Goal: Task Accomplishment & Management: Complete application form

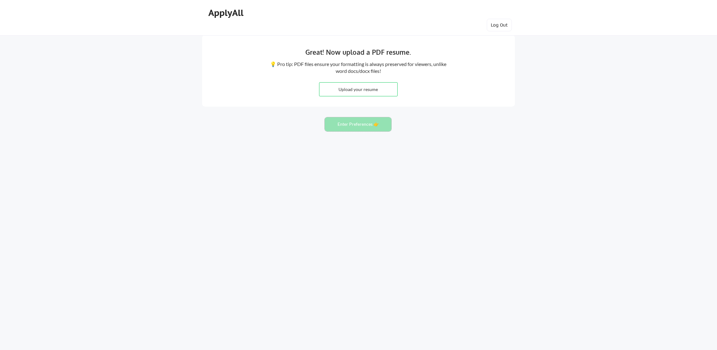
click at [352, 123] on button "Enter Preferences 👉" at bounding box center [358, 124] width 67 height 14
click at [499, 26] on button "Log Out" at bounding box center [499, 25] width 25 height 13
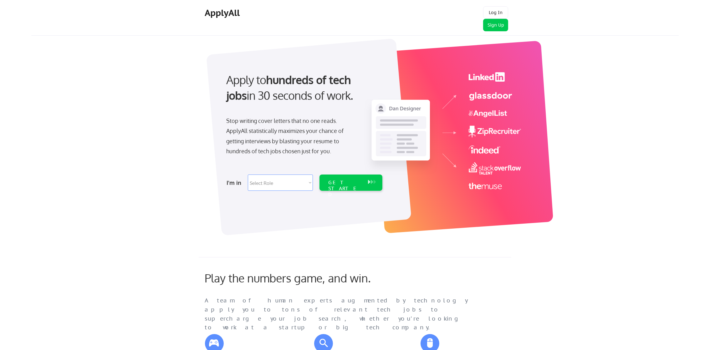
click at [139, 205] on div "Apply to hundreds of tech jobs in 30 seconds of work. Stop writing cover letter…" at bounding box center [370, 133] width 617 height 207
click at [502, 9] on button "Log In" at bounding box center [495, 12] width 25 height 13
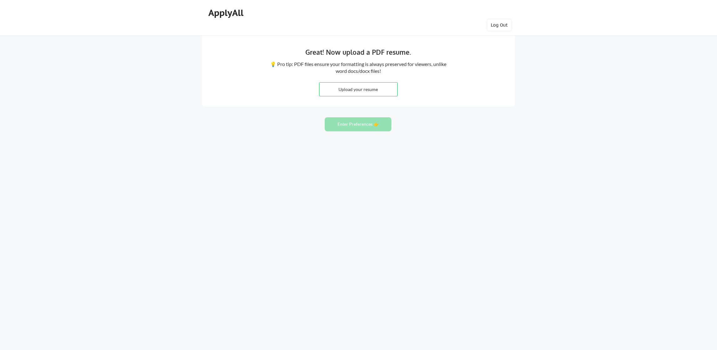
click at [716, 165] on html "Great! Now upload a PDF resume. 💡 Pro tip: PDF files ensure your formatting is …" at bounding box center [358, 175] width 717 height 350
drag, startPoint x: 143, startPoint y: 250, endPoint x: 120, endPoint y: 133, distance: 118.5
click at [143, 248] on div "Great! Now upload a PDF resume. 💡 Pro tip: PDF files ensure your formatting is …" at bounding box center [358, 175] width 717 height 350
click at [347, 91] on input "file" at bounding box center [358, 89] width 78 height 13
click at [254, 219] on div "Great! Now upload a PDF resume. 💡 Pro tip: PDF files ensure your formatting is …" at bounding box center [358, 175] width 717 height 350
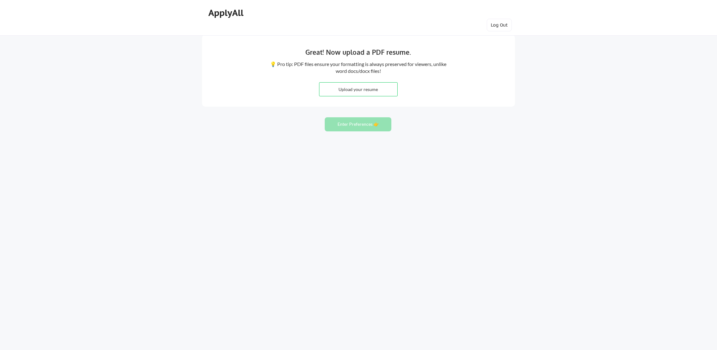
click at [345, 133] on div "Great! Now upload a PDF resume. 💡 Pro tip: PDF files ensure your formatting is …" at bounding box center [358, 175] width 717 height 350
click at [348, 122] on button "Enter Preferences 👉" at bounding box center [358, 124] width 67 height 14
